Goal: Task Accomplishment & Management: Use online tool/utility

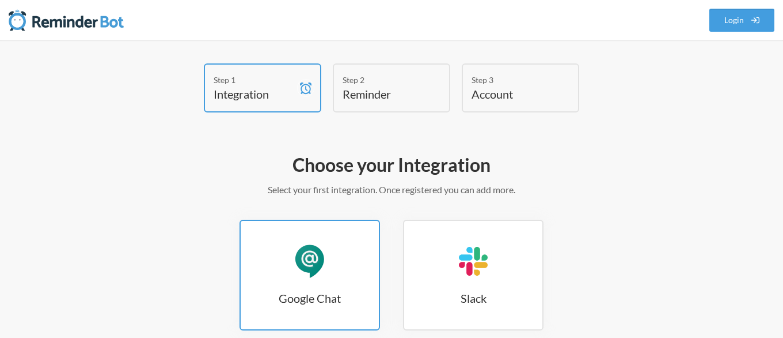
click at [304, 298] on h3 "Google Chat" at bounding box center [310, 298] width 138 height 16
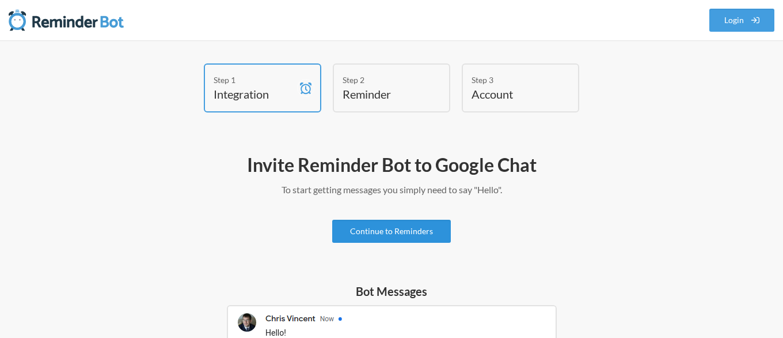
click at [392, 229] on link "Continue to Reminders" at bounding box center [391, 230] width 119 height 23
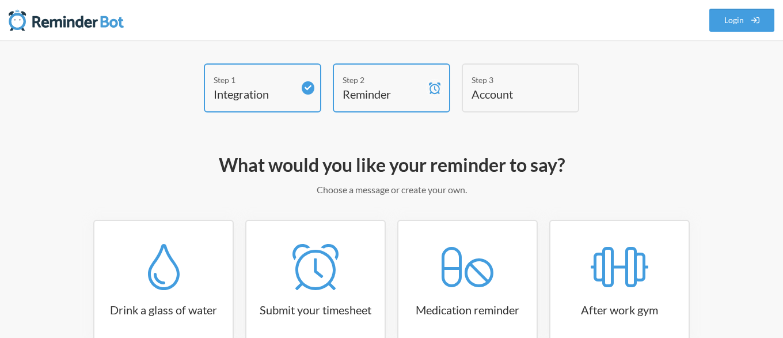
scroll to position [201, 0]
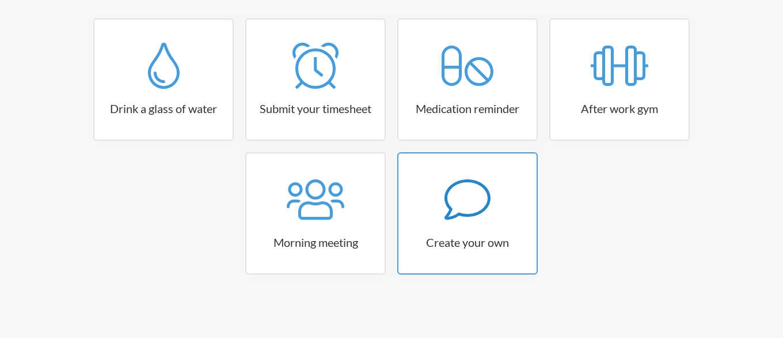
click at [449, 202] on icon at bounding box center [468, 199] width 46 height 46
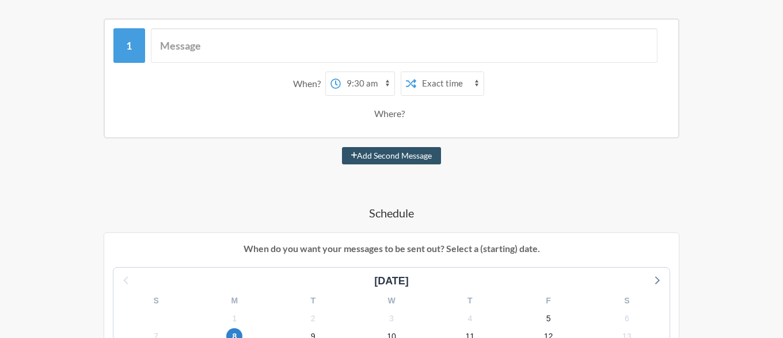
click at [341, 72] on select "12:00 am 12:15 am 12:30 am 12:45 am 1:00 am 1:15 am 1:30 am 1:45 am 2:00 am 2:1…" at bounding box center [368, 83] width 54 height 23
click option "9:15 am" at bounding box center [0, 0] width 0 height 0
click at [341, 72] on select "12:00 am 12:15 am 12:30 am 12:45 am 1:00 am 1:15 am 1:30 am 1:45 am 2:00 am 2:1…" at bounding box center [368, 83] width 54 height 23
select select "09:45:00"
click option "9:45 am" at bounding box center [0, 0] width 0 height 0
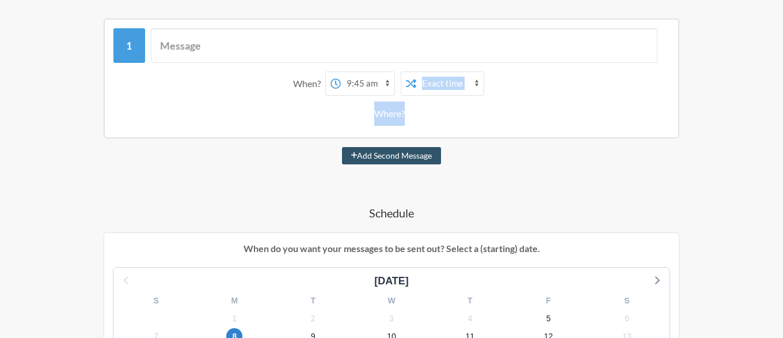
drag, startPoint x: 490, startPoint y: 143, endPoint x: 444, endPoint y: 86, distance: 73.7
drag, startPoint x: 385, startPoint y: 109, endPoint x: 439, endPoint y: 101, distance: 54.2
click at [439, 101] on div "When? 12:00 am 12:15 am 12:30 am 12:45 am 1:00 am 1:15 am 1:30 am 1:45 am 2:00 …" at bounding box center [391, 99] width 556 height 66
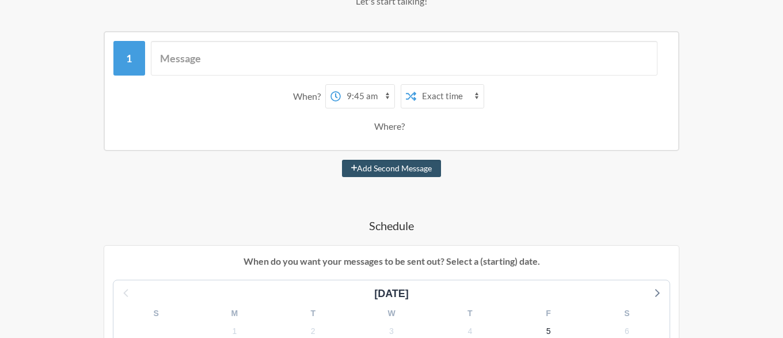
scroll to position [162, 0]
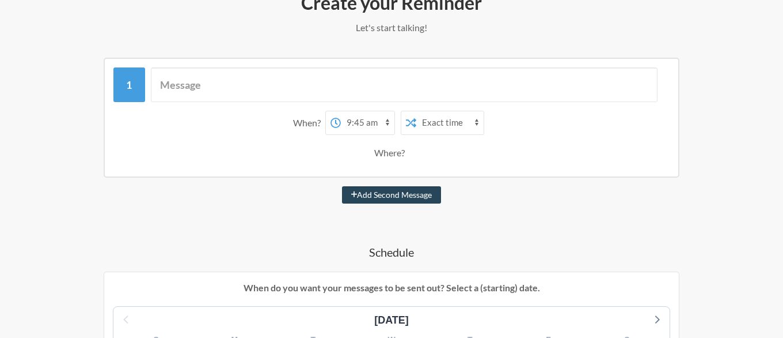
click at [398, 200] on button "Add Second Message" at bounding box center [392, 194] width 100 height 17
select select "10:45:00"
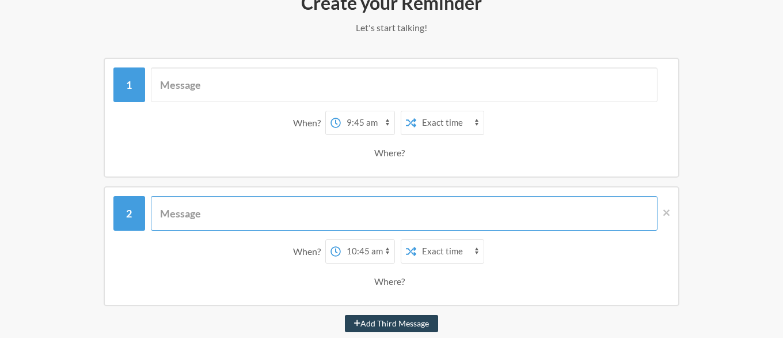
click at [398, 200] on input "text" at bounding box center [404, 213] width 507 height 35
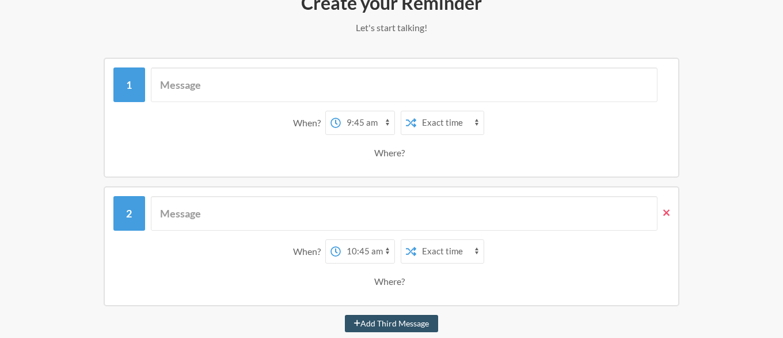
click at [670, 216] on icon at bounding box center [667, 212] width 6 height 10
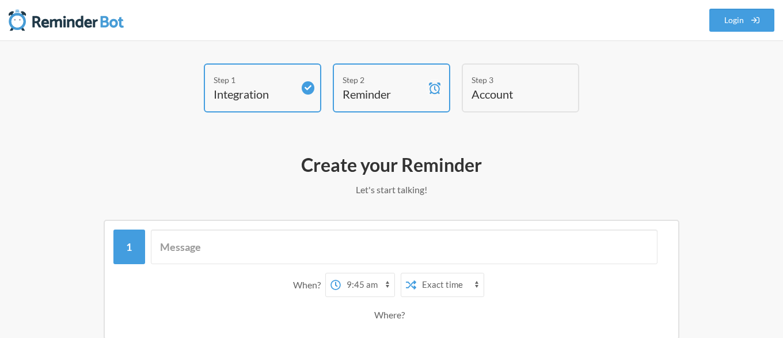
scroll to position [113, 0]
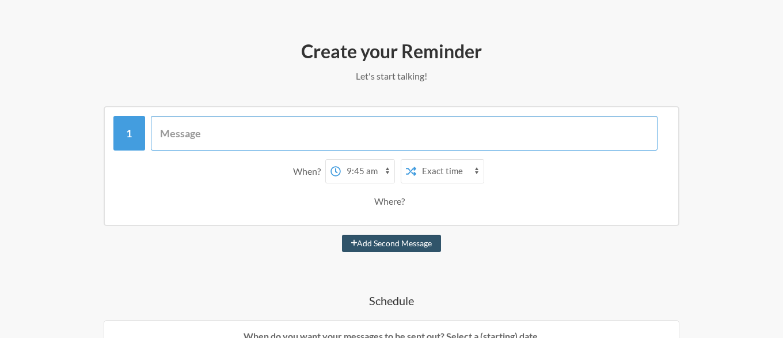
click at [191, 130] on input "text" at bounding box center [404, 133] width 507 height 35
type input "S"
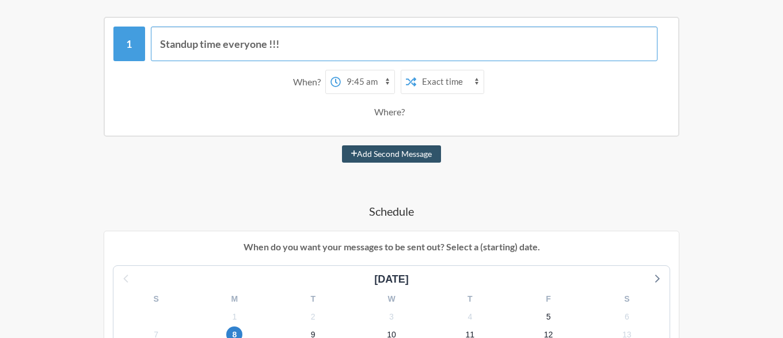
scroll to position [198, 0]
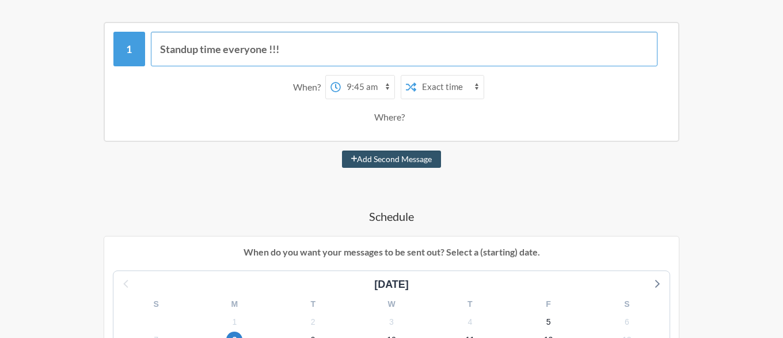
click at [196, 48] on input "Standup time everyone !!!" at bounding box center [404, 49] width 507 height 35
type input "Standup time everyone !!!"
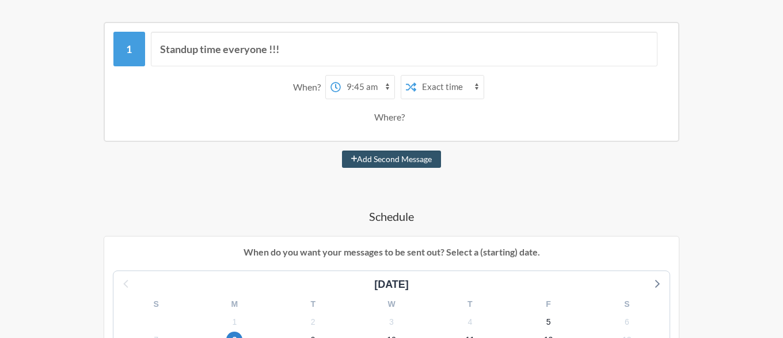
click at [341, 75] on select "12:00 am 12:15 am 12:30 am 12:45 am 1:00 am 1:15 am 1:30 am 1:45 am 2:00 am 2:1…" at bounding box center [368, 86] width 54 height 23
click option "10:00 pm" at bounding box center [0, 0] width 0 height 0
click at [341, 75] on select "12:00 am 12:15 am 12:30 am 12:45 am 1:00 am 1:15 am 1:30 am 1:45 am 2:00 am 2:1…" at bounding box center [368, 86] width 54 height 23
click at [382, 90] on select "12:00 am 12:15 am 12:30 am 12:45 am 1:00 am 1:15 am 1:30 am 1:45 am 2:00 am 2:1…" at bounding box center [368, 86] width 54 height 23
click at [341, 75] on select "12:00 am 12:15 am 12:30 am 12:45 am 1:00 am 1:15 am 1:30 am 1:45 am 2:00 am 2:1…" at bounding box center [368, 86] width 54 height 23
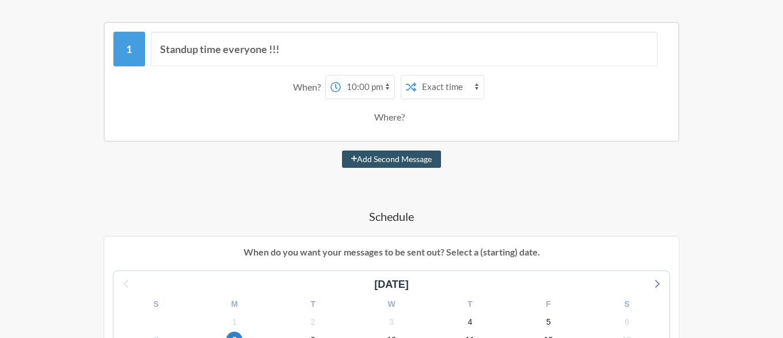
click at [384, 85] on select "12:00 am 12:15 am 12:30 am 12:45 am 1:00 am 1:15 am 1:30 am 1:45 am 2:00 am 2:1…" at bounding box center [368, 86] width 54 height 23
click at [341, 75] on select "12:00 am 12:15 am 12:30 am 12:45 am 1:00 am 1:15 am 1:30 am 1:45 am 2:00 am 2:1…" at bounding box center [368, 86] width 54 height 23
click at [389, 83] on select "12:00 am 12:15 am 12:30 am 12:45 am 1:00 am 1:15 am 1:30 am 1:45 am 2:00 am 2:1…" at bounding box center [368, 86] width 54 height 23
click at [341, 75] on select "12:00 am 12:15 am 12:30 am 12:45 am 1:00 am 1:15 am 1:30 am 1:45 am 2:00 am 2:1…" at bounding box center [368, 86] width 54 height 23
click at [389, 83] on select "12:00 am 12:15 am 12:30 am 12:45 am 1:00 am 1:15 am 1:30 am 1:45 am 2:00 am 2:1…" at bounding box center [368, 86] width 54 height 23
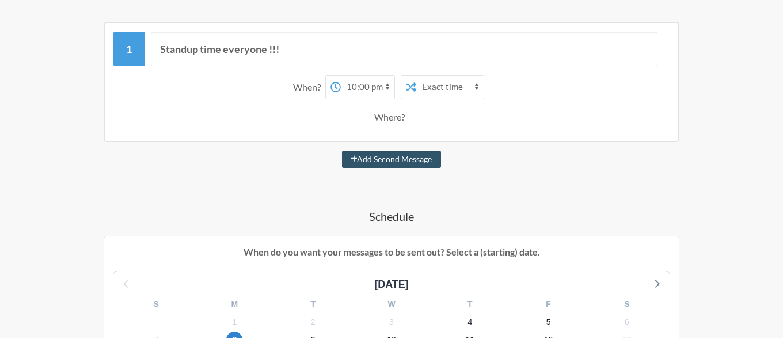
click at [341, 75] on select "12:00 am 12:15 am 12:30 am 12:45 am 1:00 am 1:15 am 1:30 am 1:45 am 2:00 am 2:1…" at bounding box center [368, 86] width 54 height 23
click at [389, 83] on select "12:00 am 12:15 am 12:30 am 12:45 am 1:00 am 1:15 am 1:30 am 1:45 am 2:00 am 2:1…" at bounding box center [368, 86] width 54 height 23
click at [341, 75] on select "12:00 am 12:15 am 12:30 am 12:45 am 1:00 am 1:15 am 1:30 am 1:45 am 2:00 am 2:1…" at bounding box center [368, 86] width 54 height 23
click option "10:30 am" at bounding box center [0, 0] width 0 height 0
click at [341, 75] on select "12:00 am 12:15 am 12:30 am 12:45 am 1:00 am 1:15 am 1:30 am 1:45 am 2:00 am 2:1…" at bounding box center [368, 86] width 54 height 23
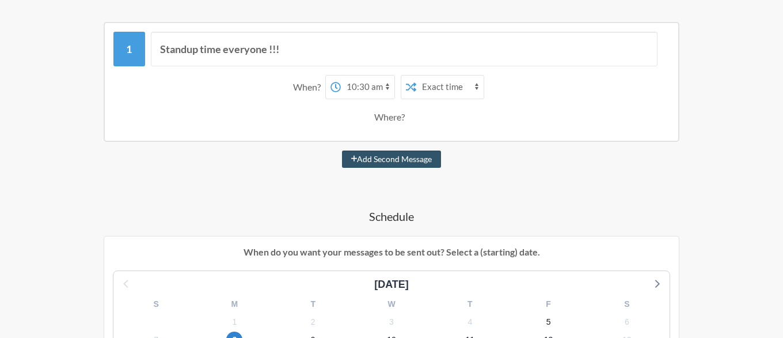
select select "10:00:00"
click option "10:00 am" at bounding box center [0, 0] width 0 height 0
click at [556, 162] on div "Add Second Message" at bounding box center [392, 158] width 668 height 17
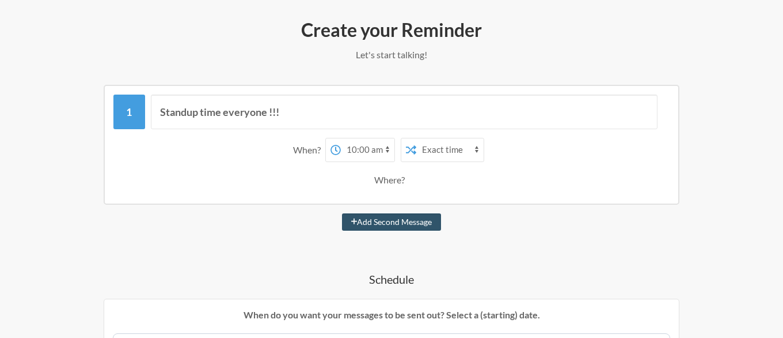
scroll to position [137, 0]
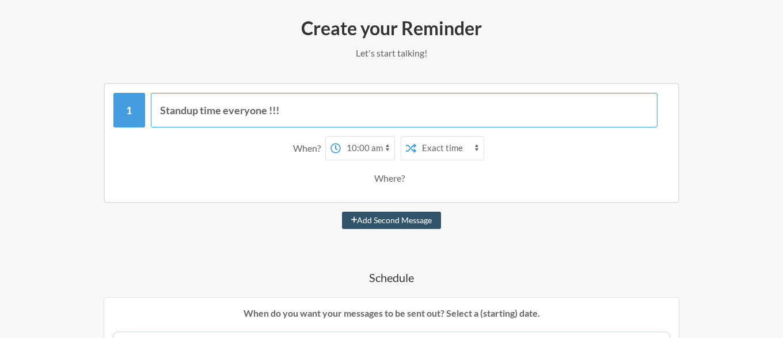
click at [189, 114] on input "Standup time everyone !!!" at bounding box center [404, 110] width 507 height 35
click at [228, 102] on input "Standup time everyone !!!" at bounding box center [404, 110] width 507 height 35
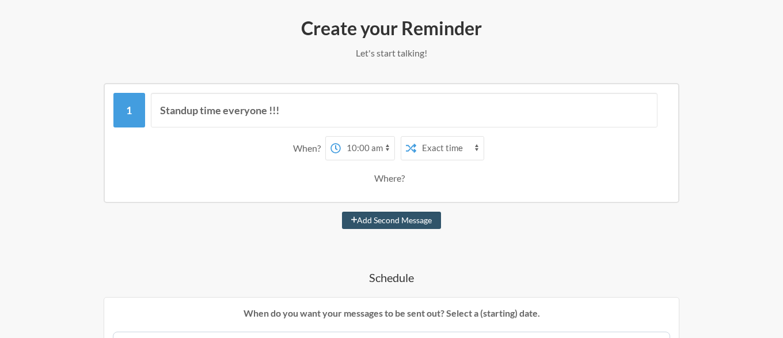
drag, startPoint x: 215, startPoint y: 152, endPoint x: 186, endPoint y: 108, distance: 52.7
click at [186, 108] on div "Standup time everyone !!! When? 12:00 am 12:15 am 12:30 am 12:45 am 1:00 am 1:1…" at bounding box center [391, 144] width 556 height 103
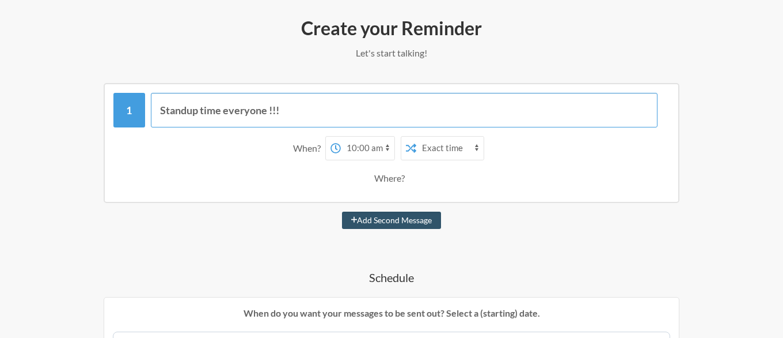
click at [186, 108] on input "Standup time everyone !!!" at bounding box center [404, 110] width 507 height 35
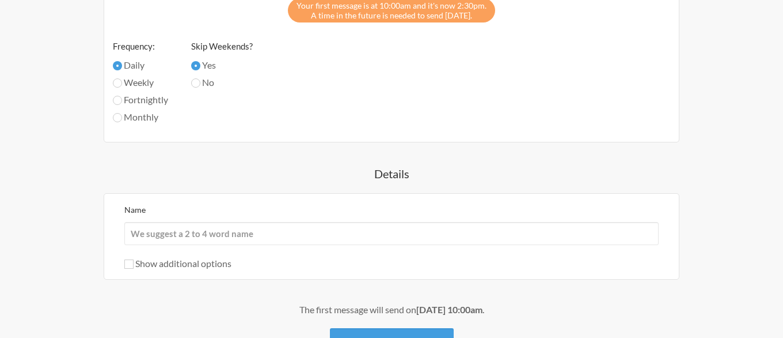
scroll to position [721, 0]
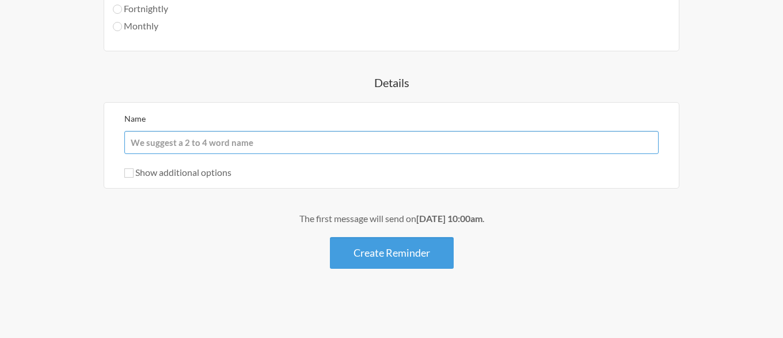
click at [196, 145] on input "Name" at bounding box center [391, 142] width 535 height 23
click at [204, 253] on div "The first message will send on [DATE] 10:00am . Create Reminder" at bounding box center [392, 239] width 668 height 57
click at [183, 177] on label "Show additional options" at bounding box center [177, 171] width 107 height 11
click at [134, 177] on input "Show additional options" at bounding box center [128, 172] width 9 height 9
checkbox input "true"
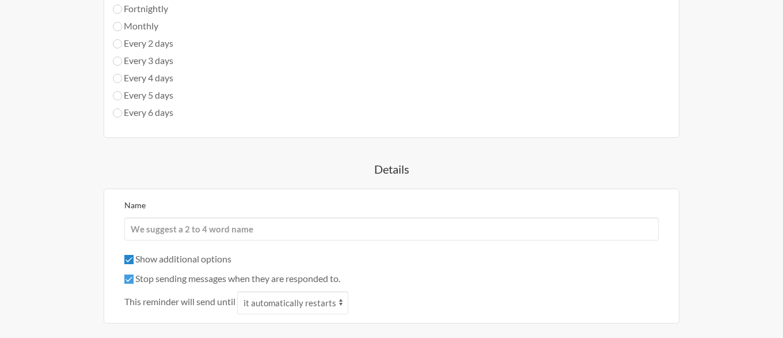
scroll to position [856, 0]
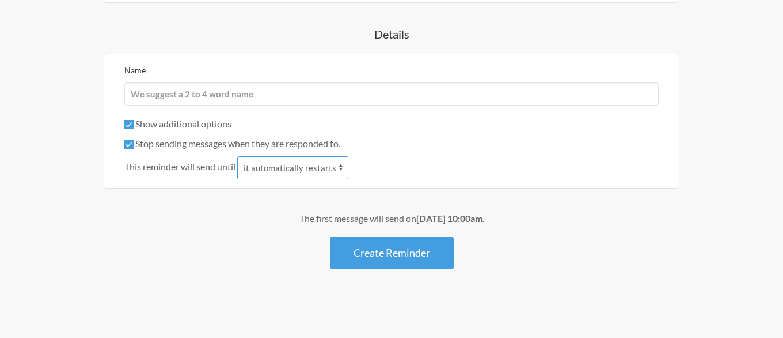
click at [237, 156] on select "it automatically restarts it is replied to" at bounding box center [292, 167] width 111 height 23
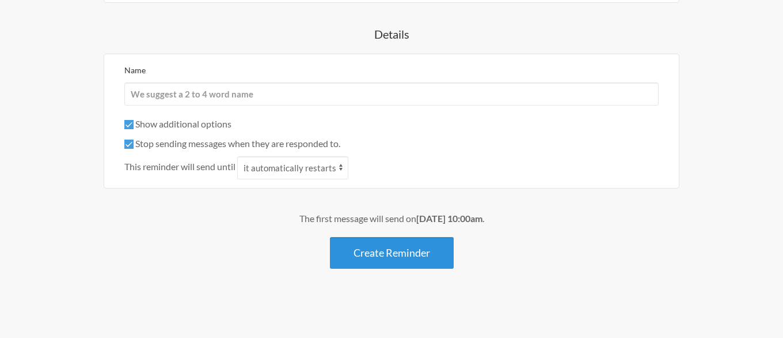
click at [389, 258] on button "Create Reminder" at bounding box center [392, 253] width 124 height 32
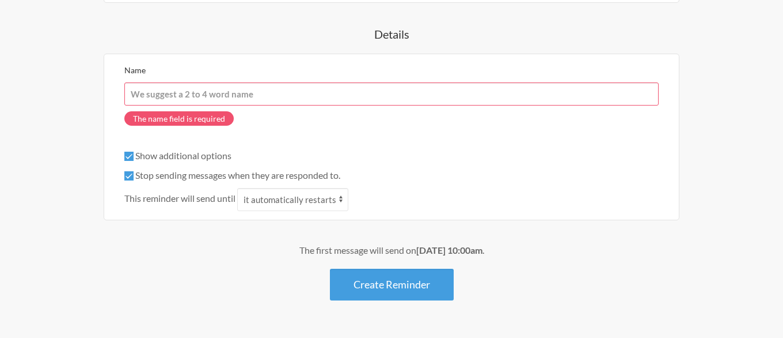
click at [210, 88] on input "Name" at bounding box center [391, 93] width 535 height 23
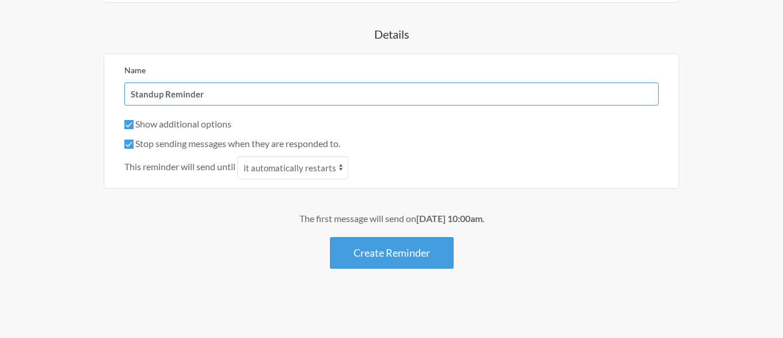
type input "Standup Reminder"
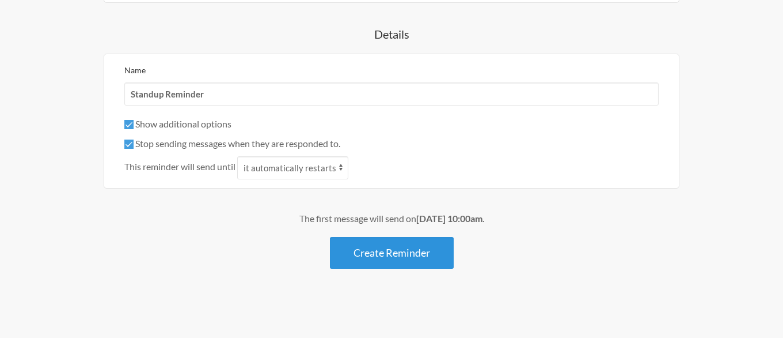
click at [383, 263] on button "Create Reminder" at bounding box center [392, 253] width 124 height 32
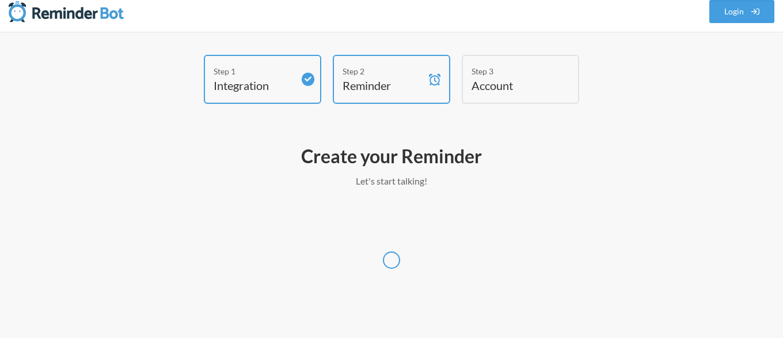
select select "Asia/[GEOGRAPHIC_DATA]"
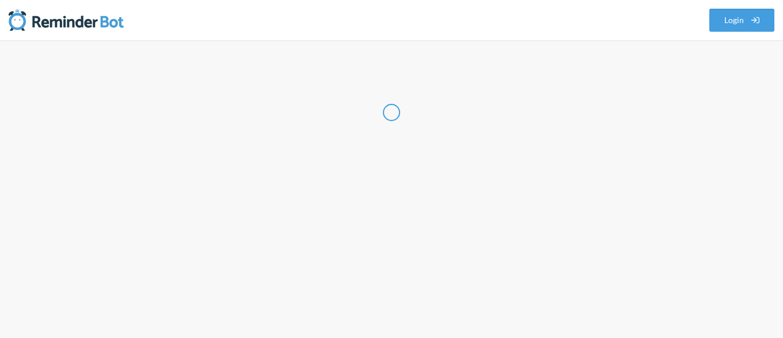
select select "NP"
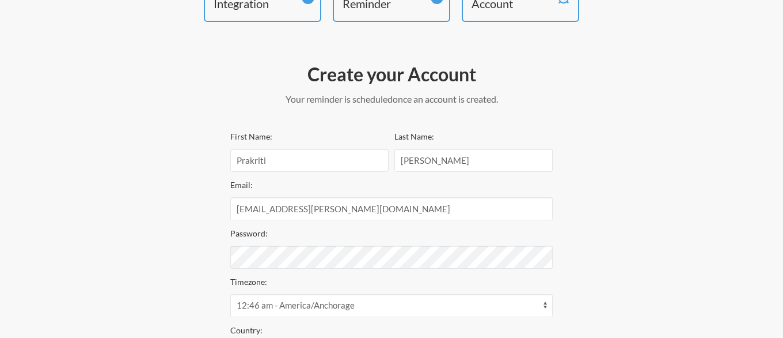
scroll to position [261, 0]
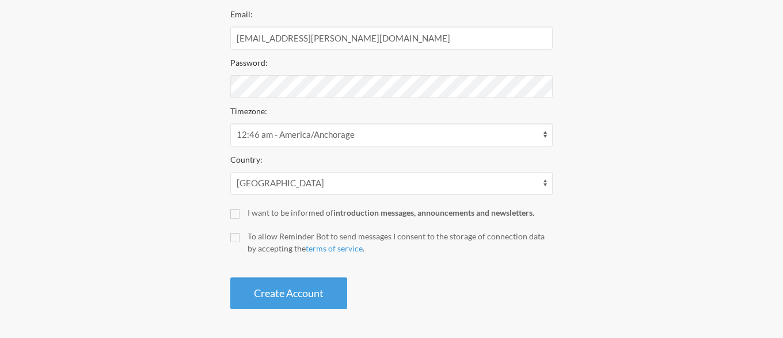
click at [192, 104] on div "Step 1 Integration Step 2 Reminder Step 3 Account Create your Account Your remi…" at bounding box center [391, 58] width 691 height 512
